Goal: Task Accomplishment & Management: Use online tool/utility

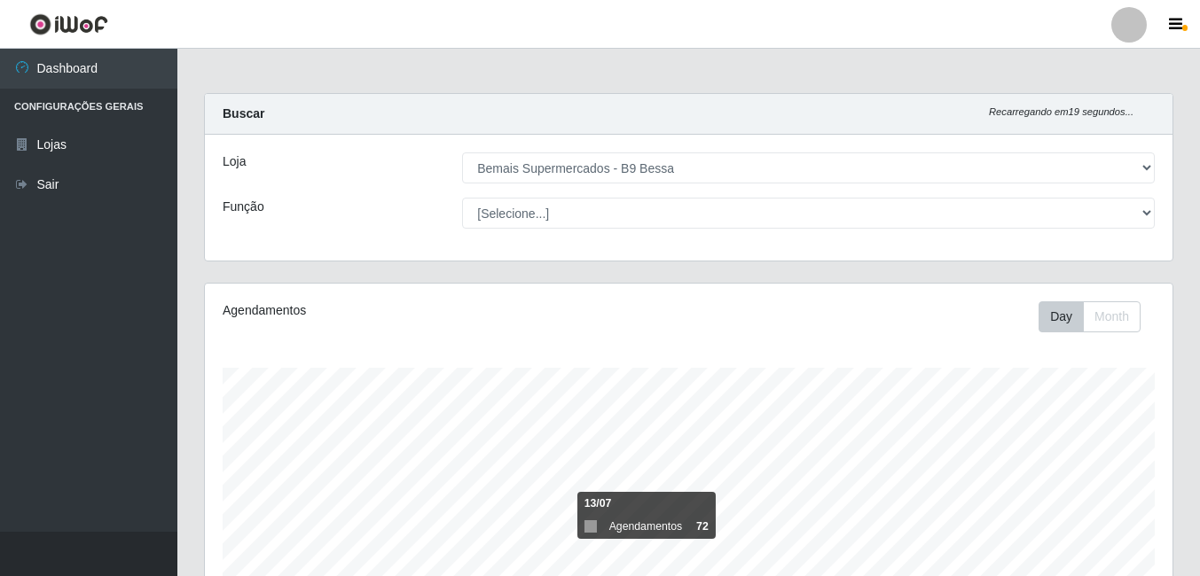
select select "410"
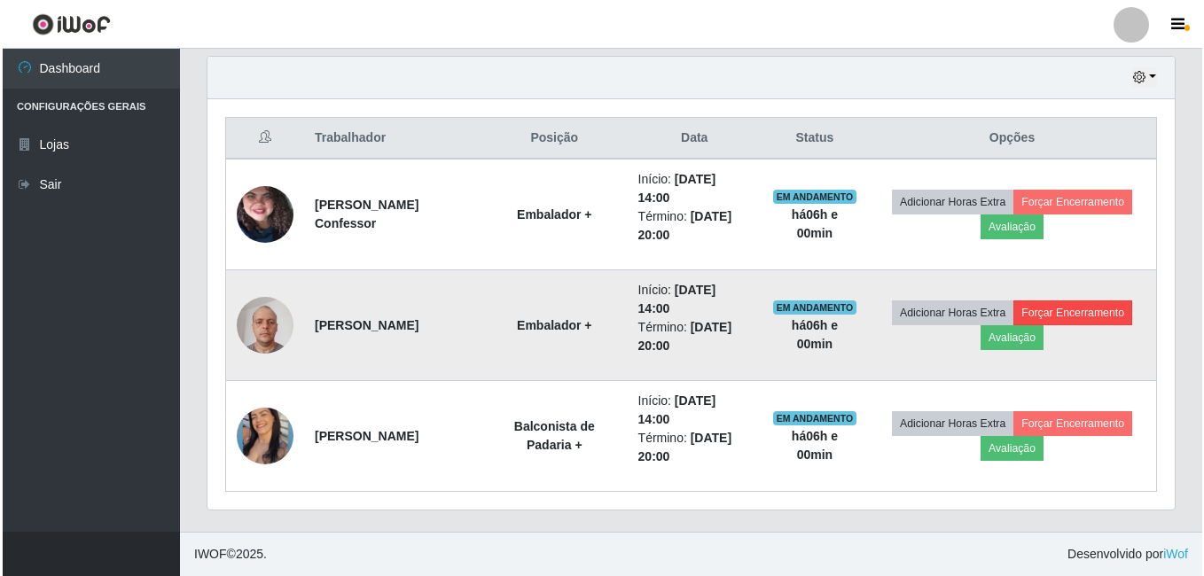
scroll to position [368, 968]
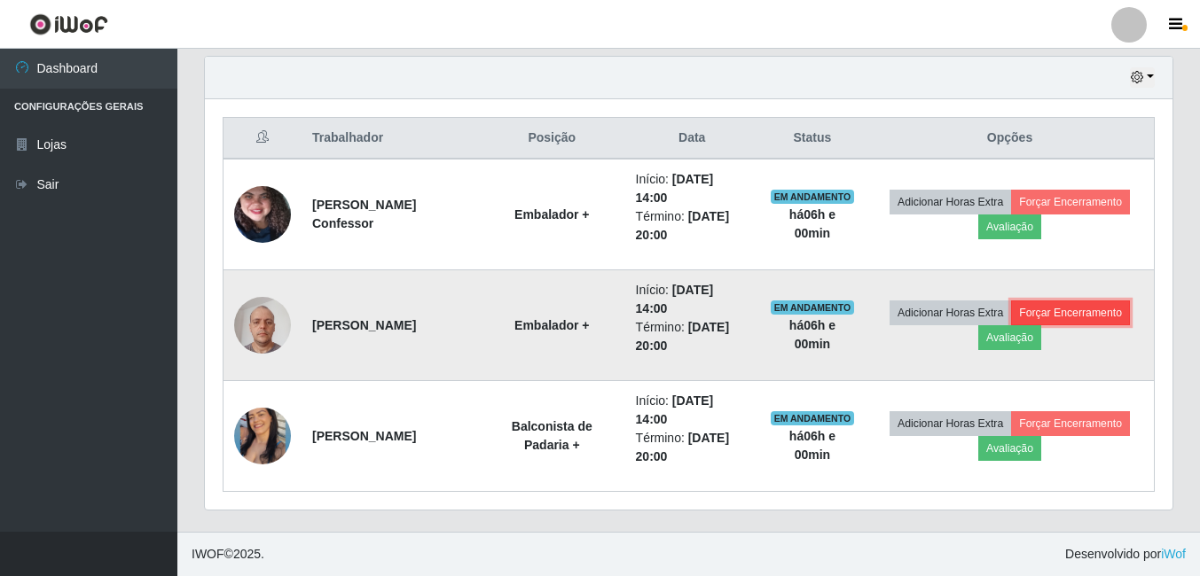
click at [1054, 315] on button "Forçar Encerramento" at bounding box center [1070, 313] width 119 height 25
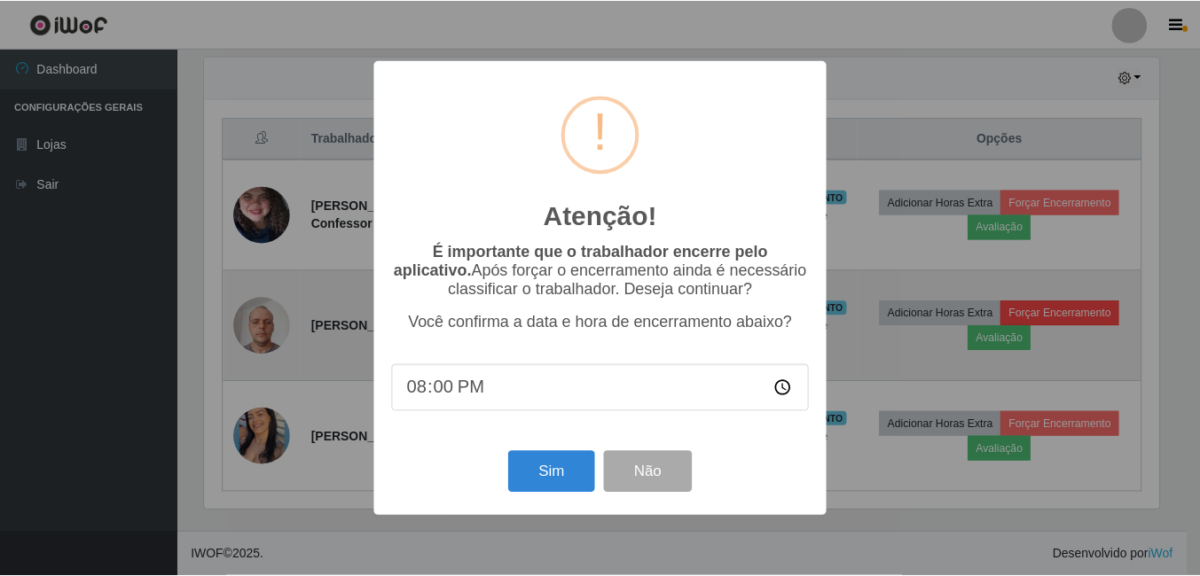
scroll to position [368, 959]
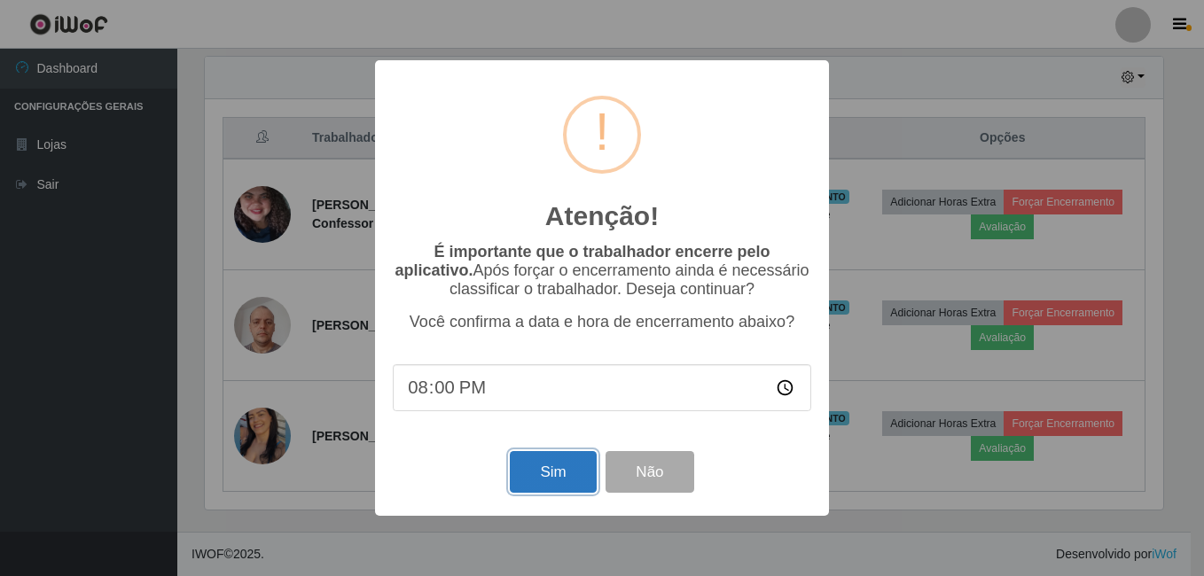
click at [575, 482] on button "Sim" at bounding box center [553, 472] width 86 height 42
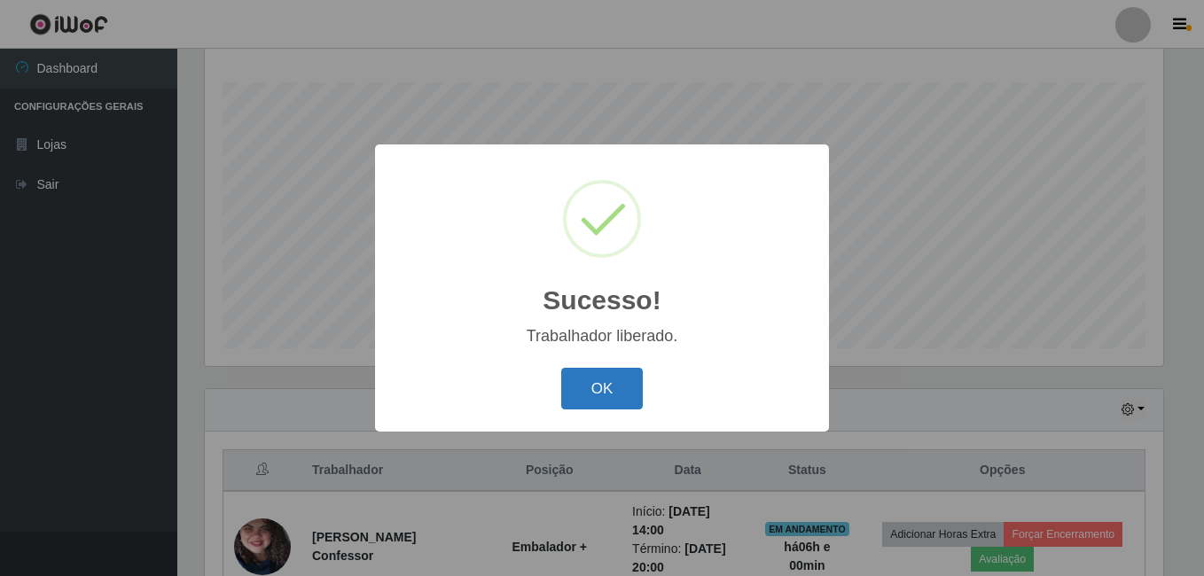
click at [599, 388] on button "OK" at bounding box center [602, 389] width 82 height 42
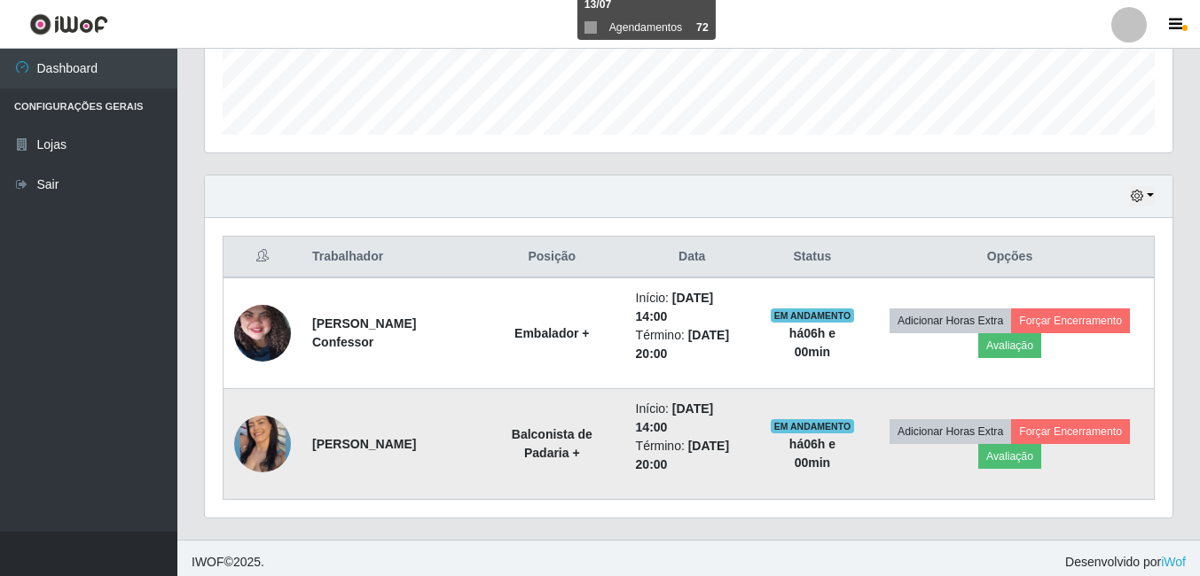
scroll to position [507, 0]
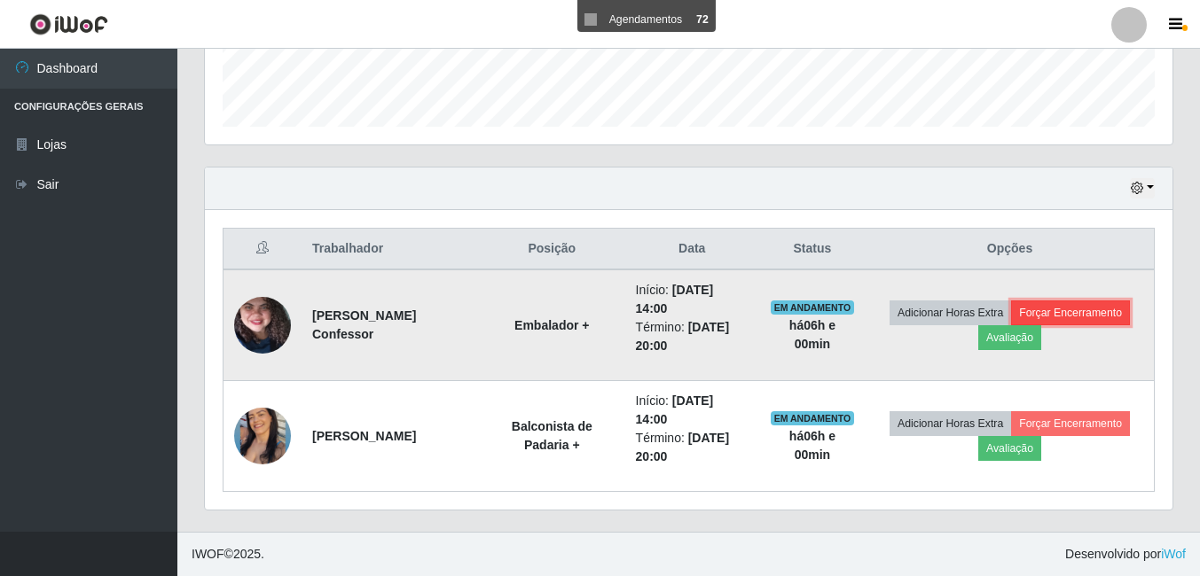
click at [1071, 312] on button "Forçar Encerramento" at bounding box center [1070, 313] width 119 height 25
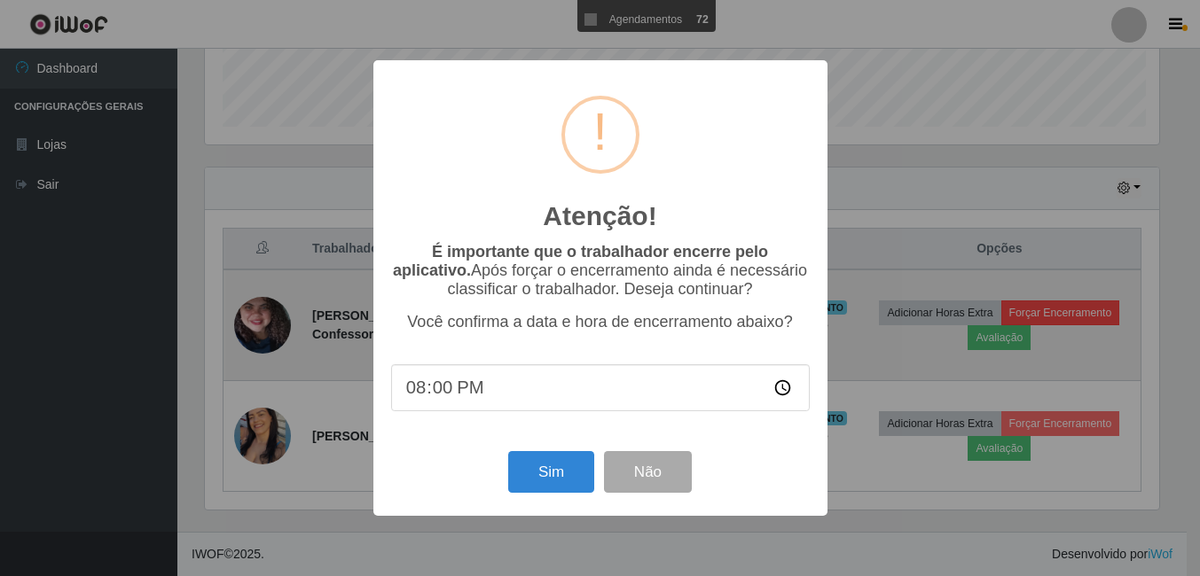
scroll to position [368, 959]
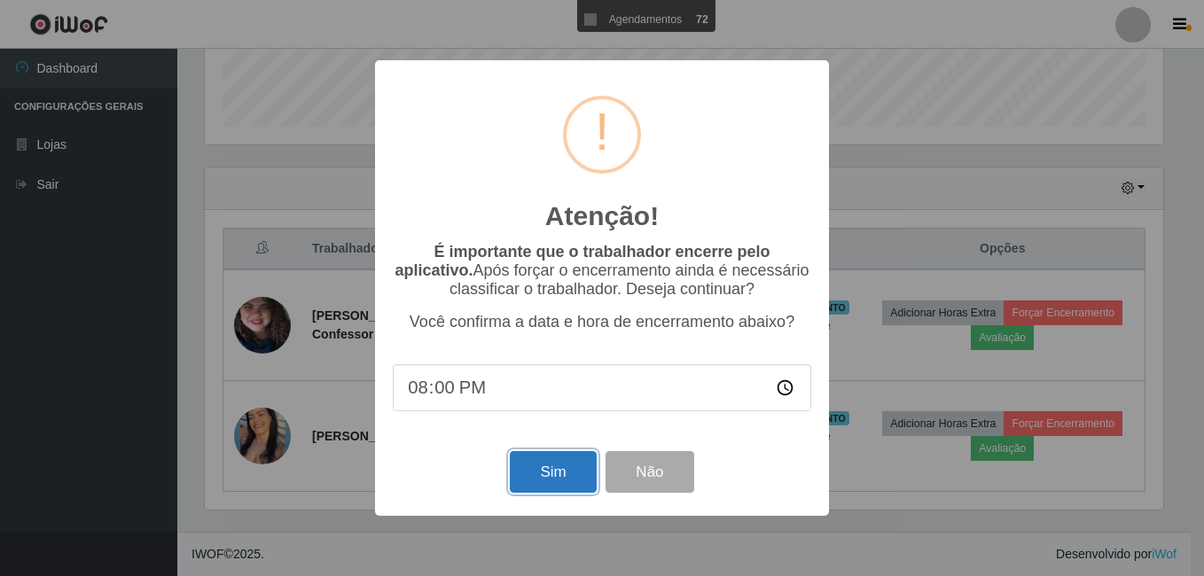
click at [530, 481] on button "Sim" at bounding box center [553, 472] width 86 height 42
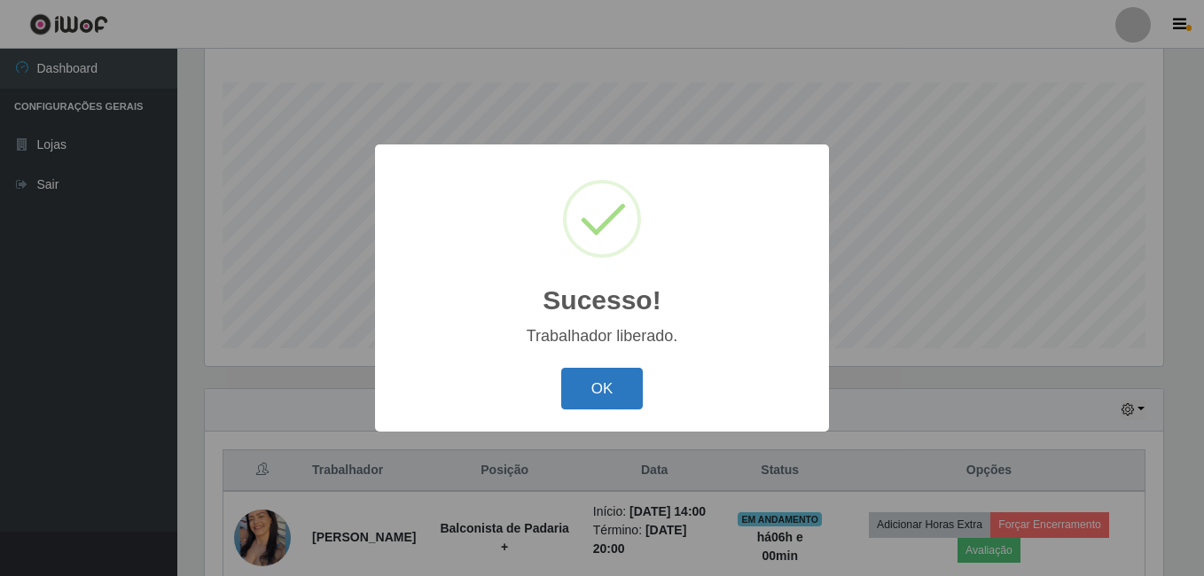
click at [602, 372] on button "OK" at bounding box center [602, 389] width 82 height 42
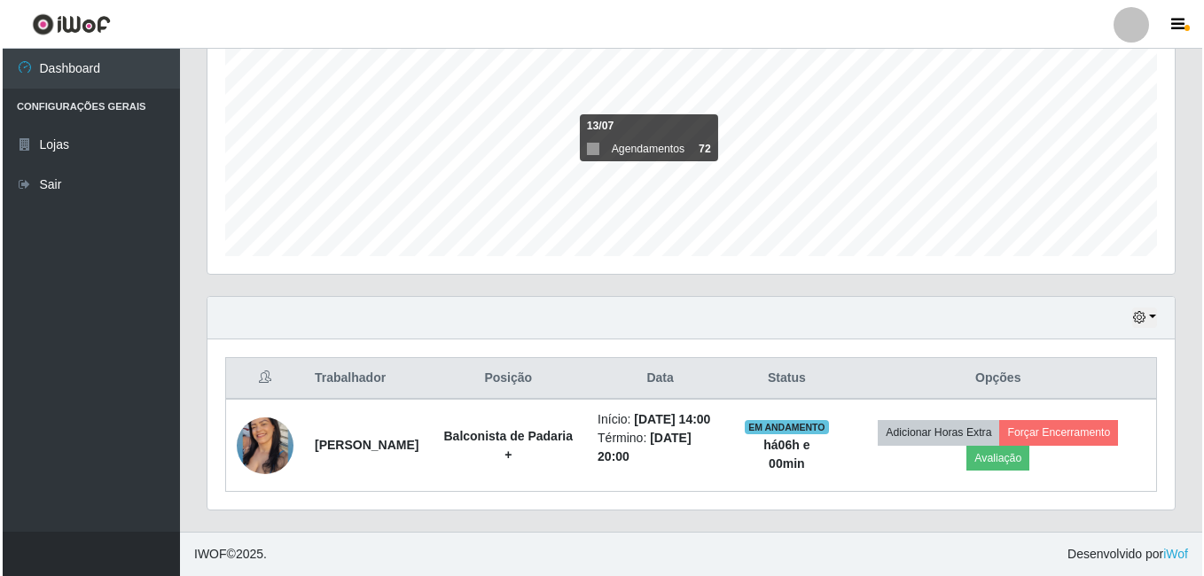
scroll to position [396, 0]
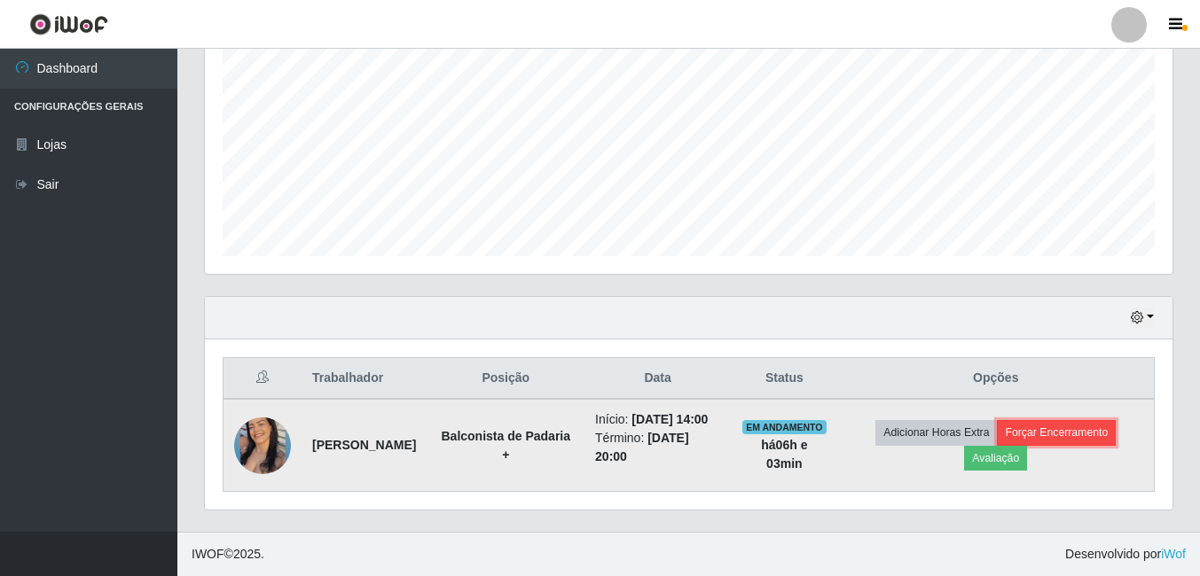
click at [1091, 427] on button "Forçar Encerramento" at bounding box center [1056, 432] width 119 height 25
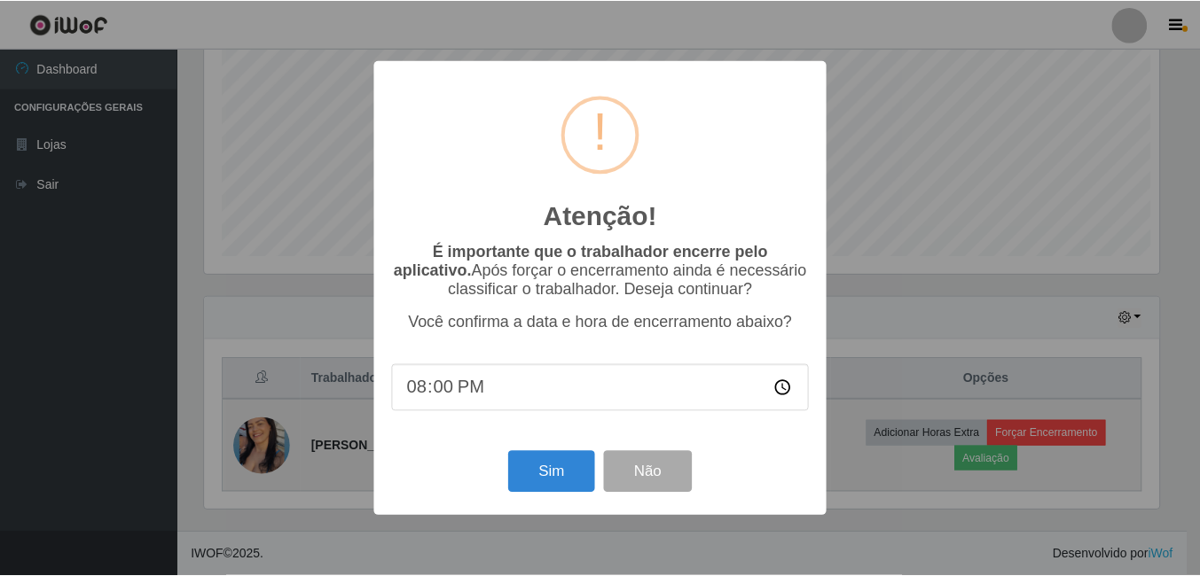
scroll to position [368, 959]
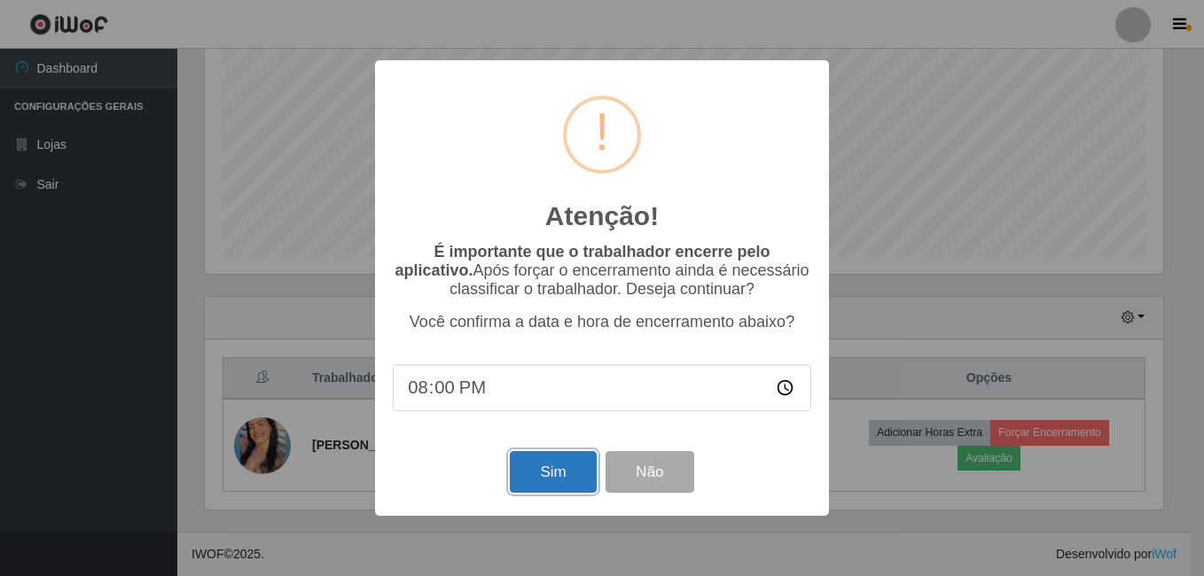
click at [551, 493] on button "Sim" at bounding box center [553, 472] width 86 height 42
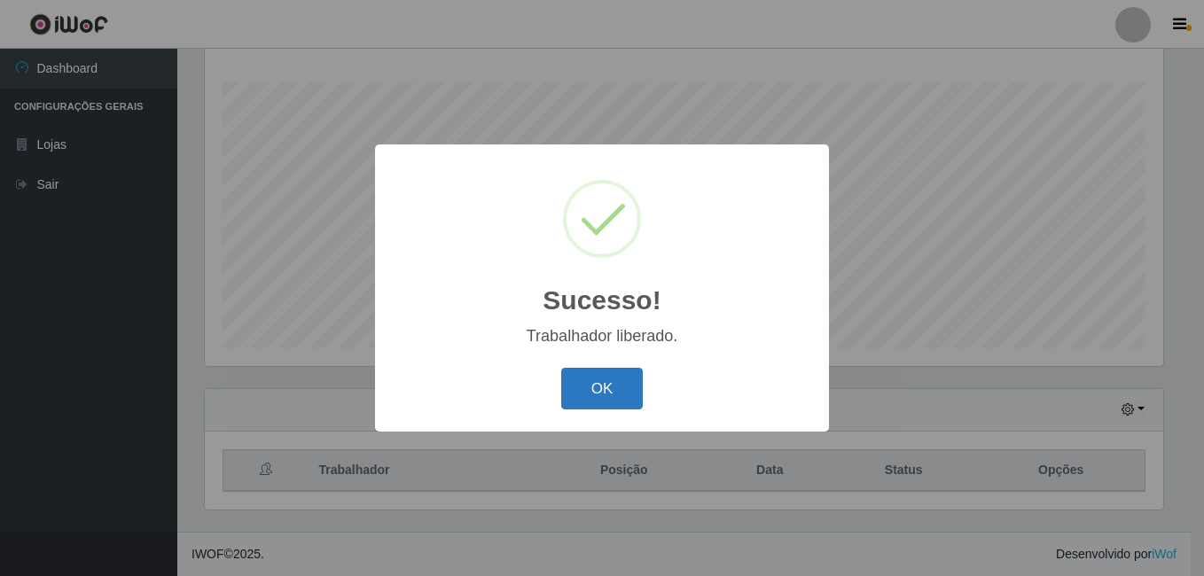
click at [609, 381] on button "OK" at bounding box center [602, 389] width 82 height 42
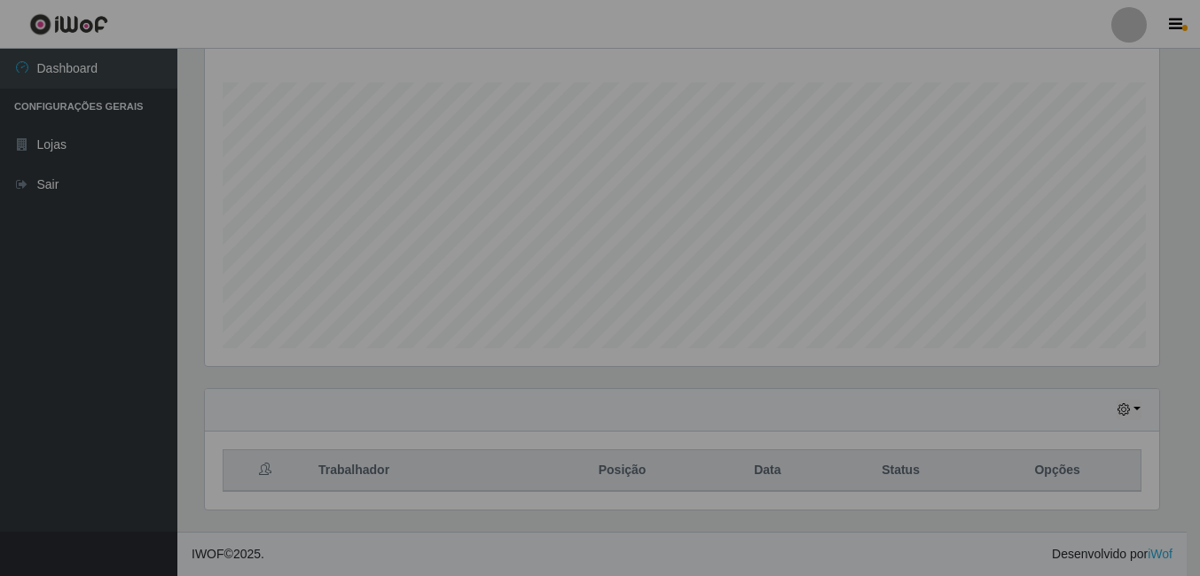
scroll to position [368, 968]
